Goal: Task Accomplishment & Management: Manage account settings

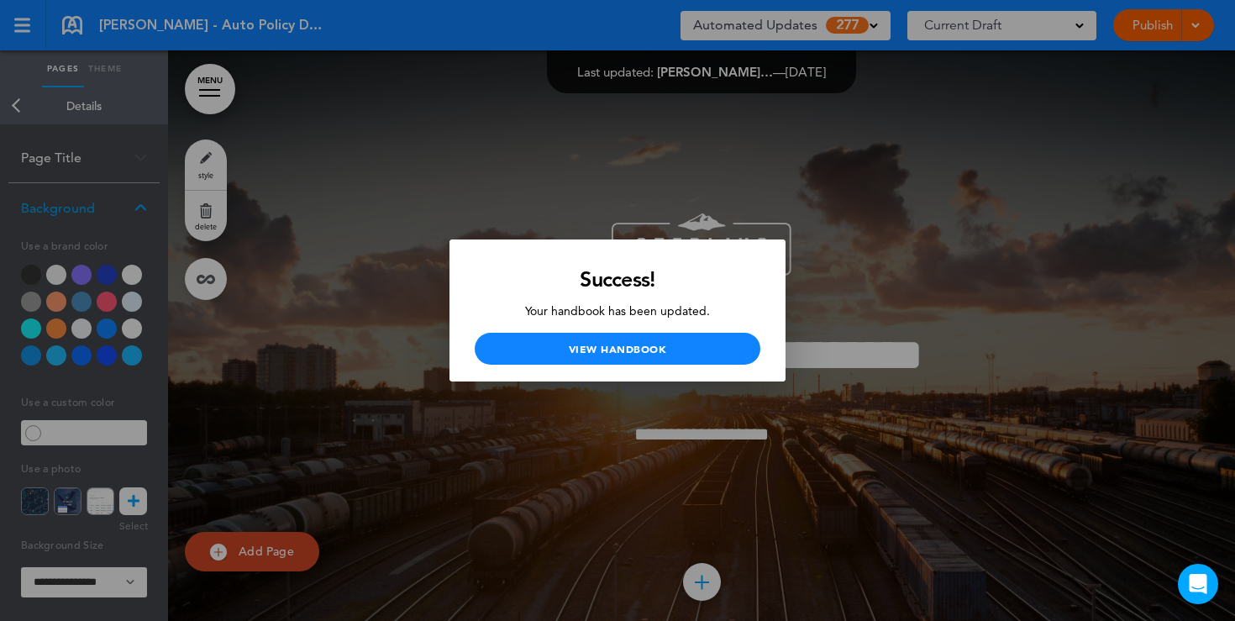
scroll to position [11799, 0]
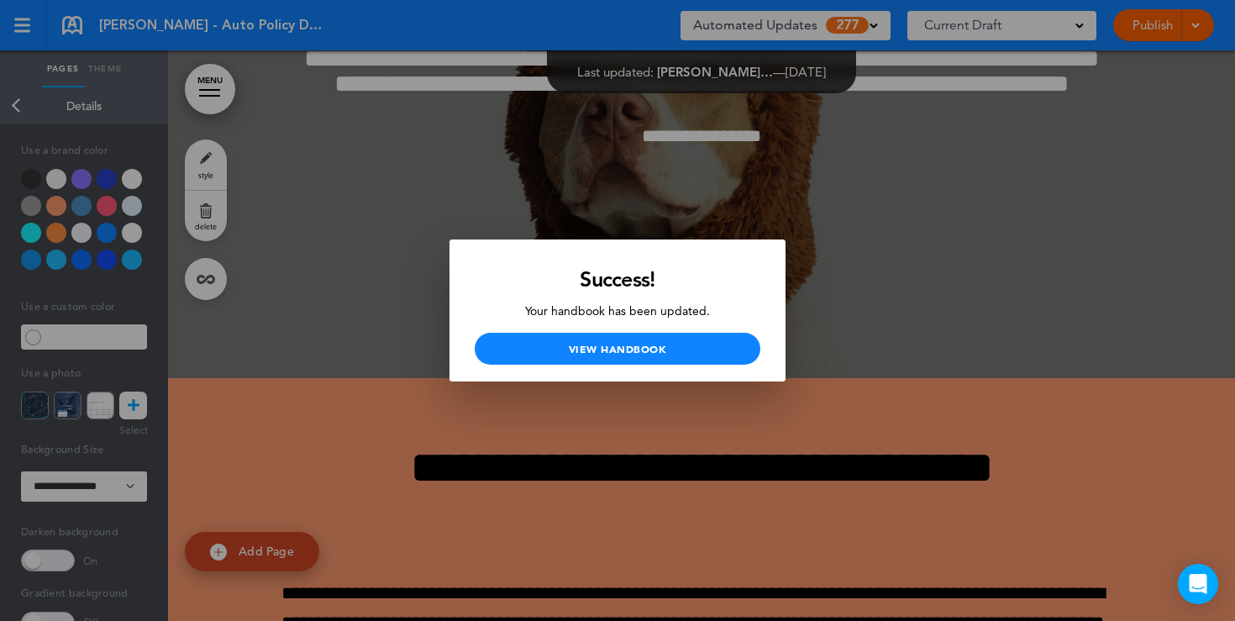
click at [414, 128] on div at bounding box center [617, 310] width 1235 height 621
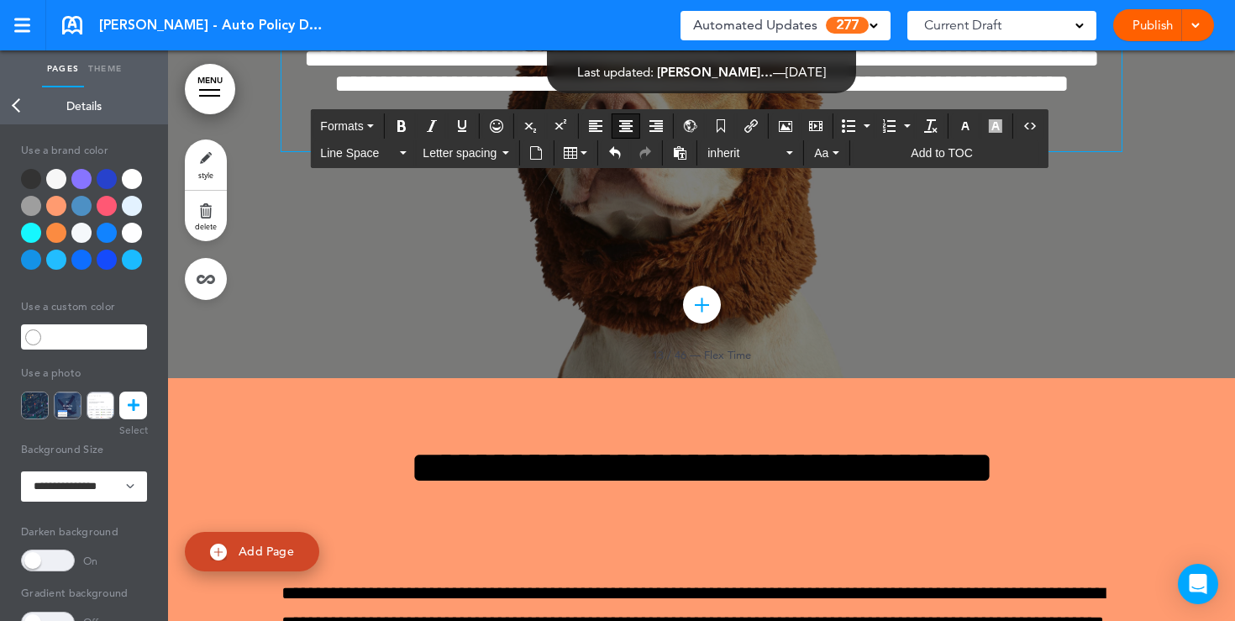
drag, startPoint x: 801, startPoint y: 452, endPoint x: 600, endPoint y: 452, distance: 200.8
click at [600, 151] on p "**********" at bounding box center [701, 136] width 840 height 29
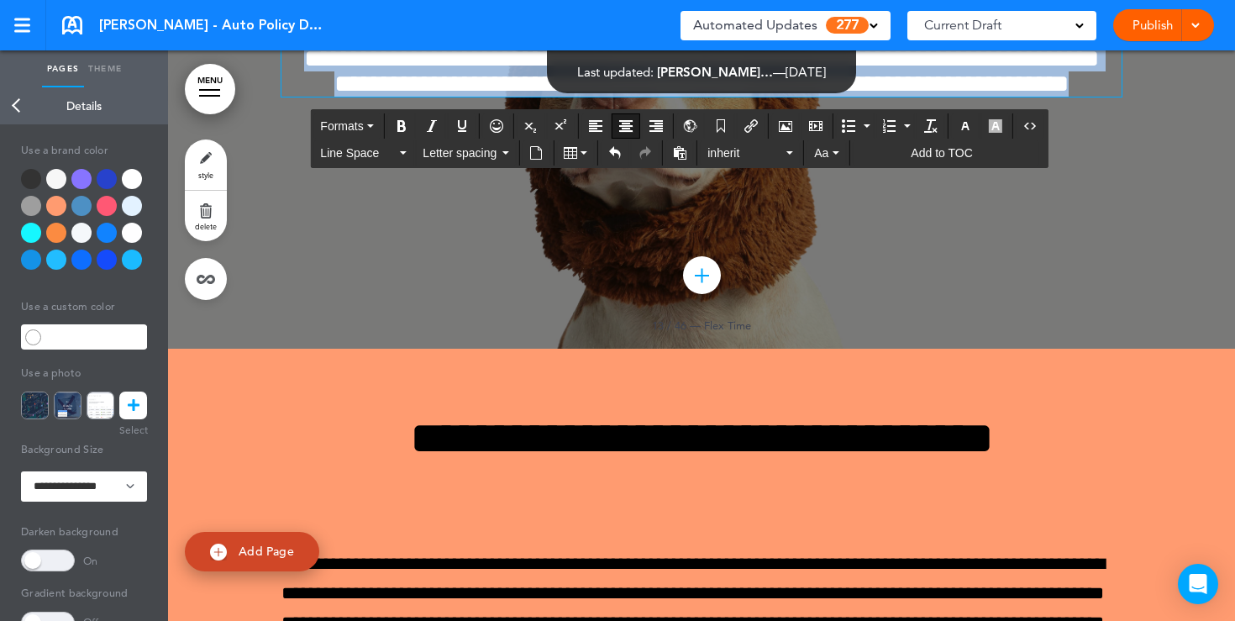
drag, startPoint x: 746, startPoint y: 415, endPoint x: 587, endPoint y: 286, distance: 204.8
click at [587, 97] on div "**********" at bounding box center [701, 27] width 840 height 139
click at [962, 127] on icon "button" at bounding box center [965, 125] width 13 height 13
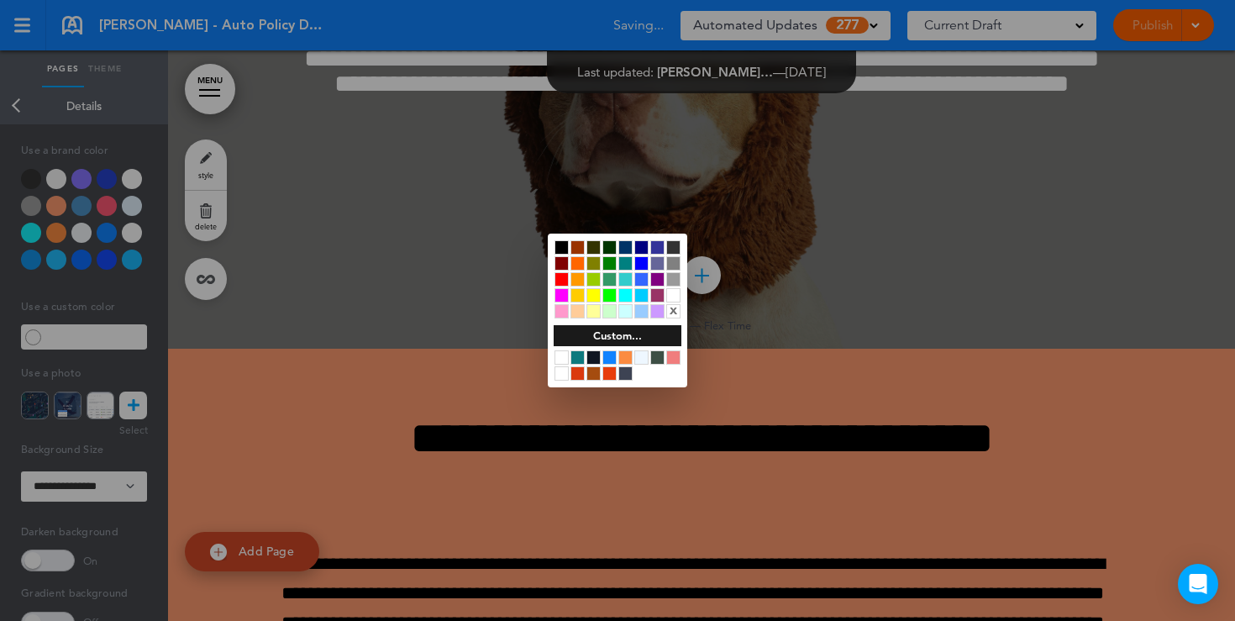
click at [563, 245] on div at bounding box center [562, 247] width 14 height 14
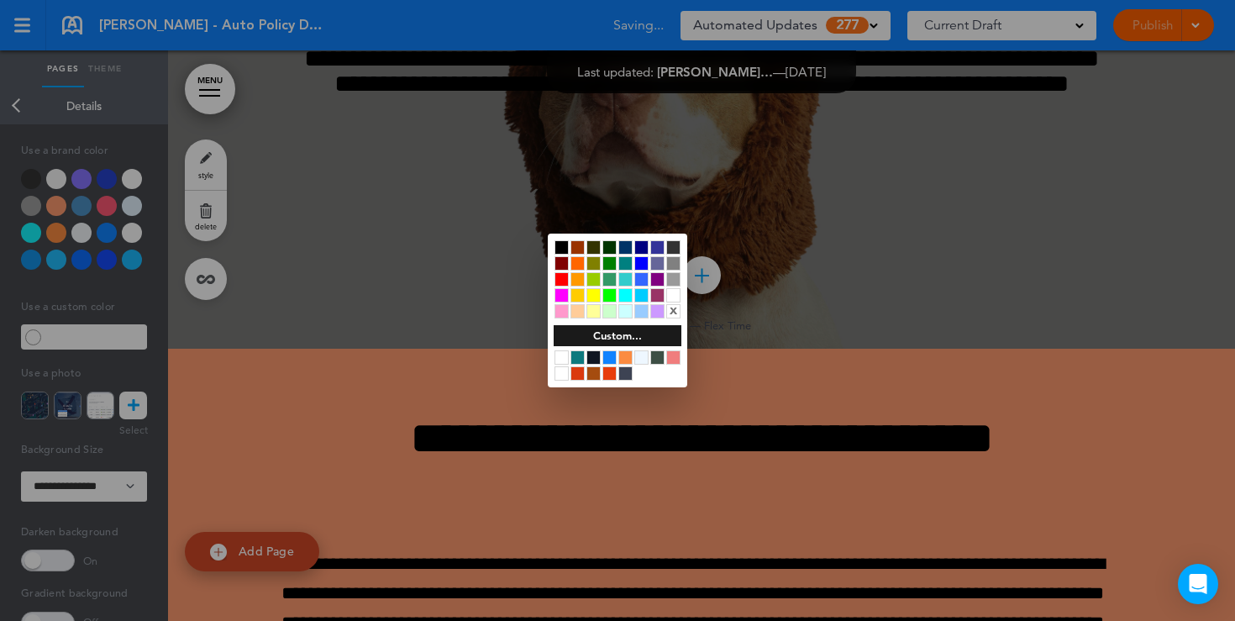
click at [513, 436] on div at bounding box center [617, 310] width 1235 height 621
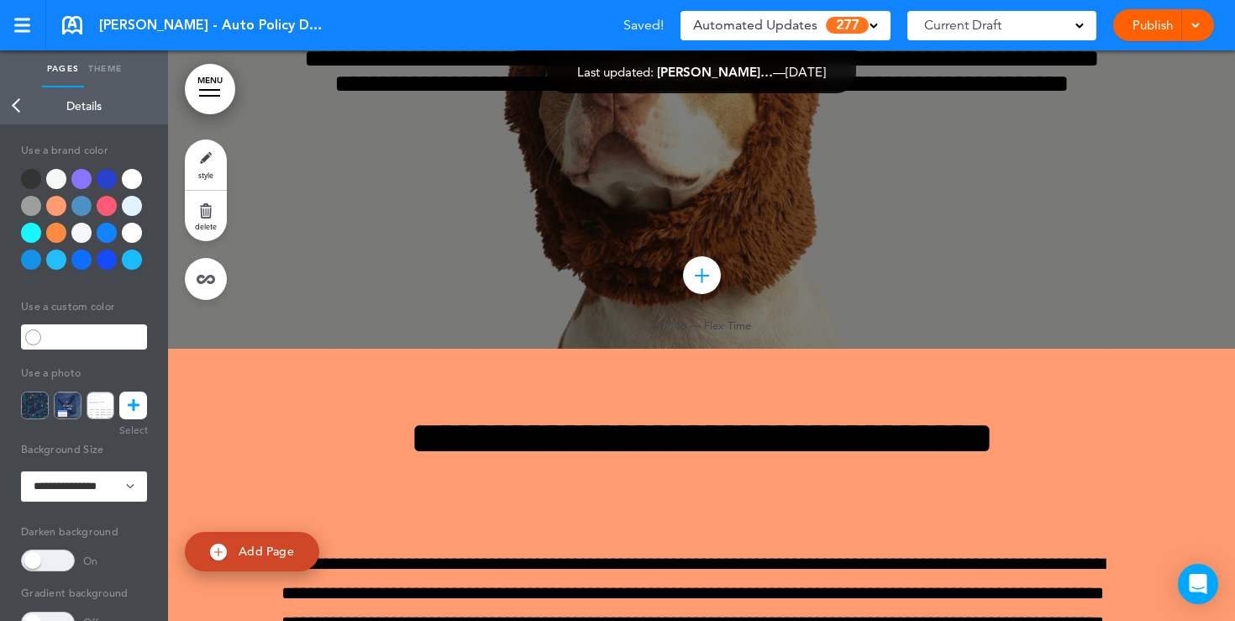
click at [134, 180] on div at bounding box center [132, 179] width 20 height 20
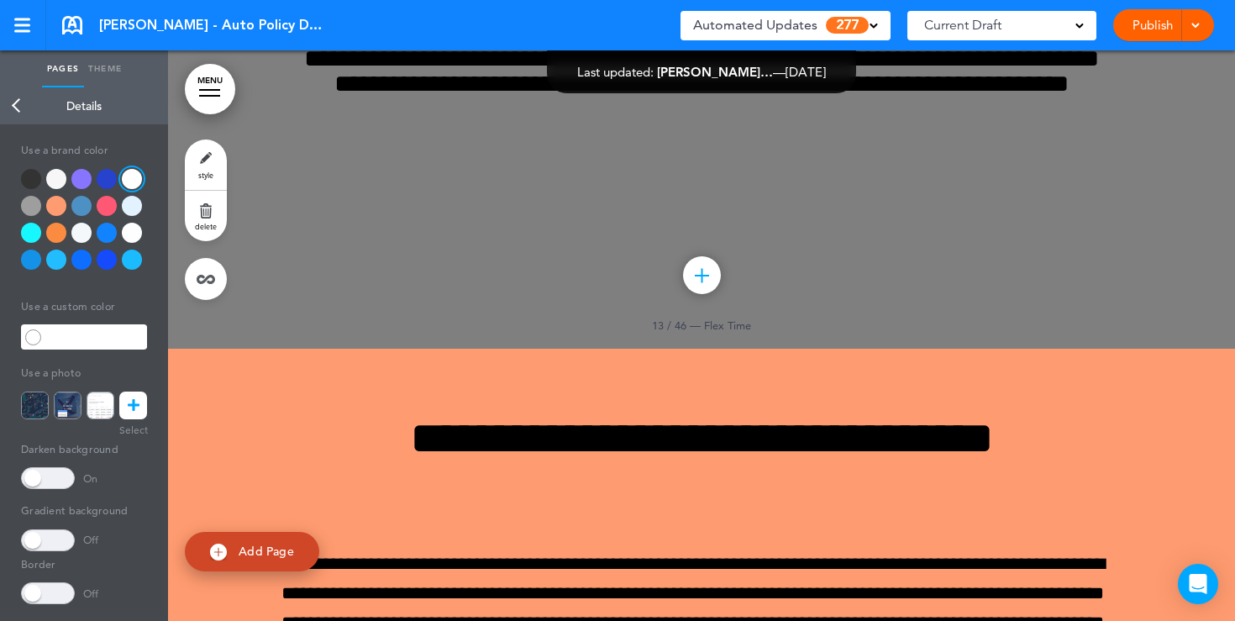
click at [45, 486] on span at bounding box center [48, 478] width 54 height 22
